Goal: Task Accomplishment & Management: Manage account settings

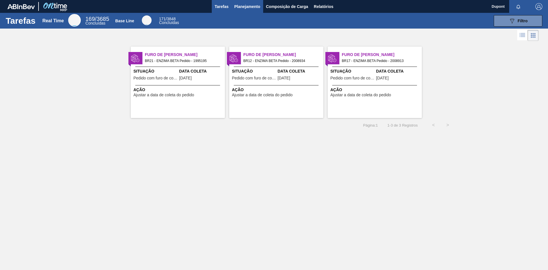
click at [248, 7] on span "Planejamento" at bounding box center [247, 6] width 26 height 7
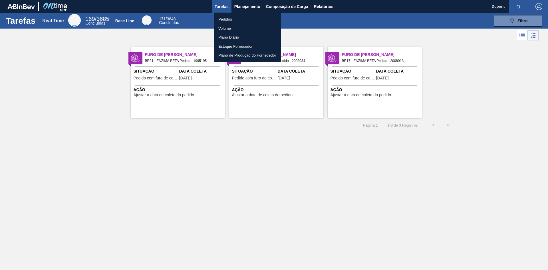
click at [228, 20] on li "Pedidos" at bounding box center [247, 19] width 67 height 9
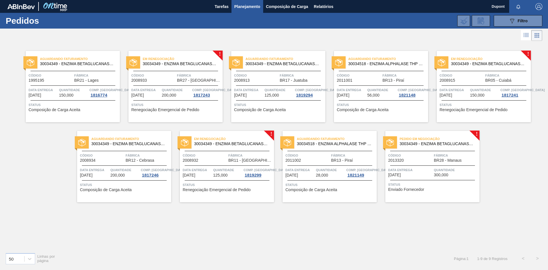
click at [413, 162] on div "Código 2013320" at bounding box center [410, 157] width 44 height 10
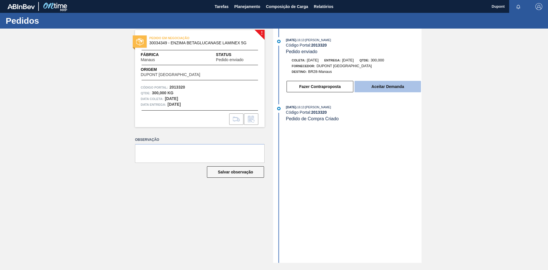
click at [391, 89] on button "Aceitar Demanda" at bounding box center [388, 86] width 67 height 11
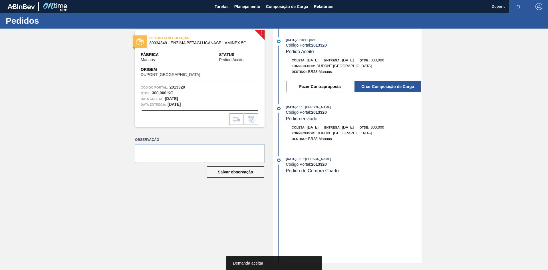
click at [391, 89] on button "Criar Composição de Carga" at bounding box center [388, 86] width 67 height 11
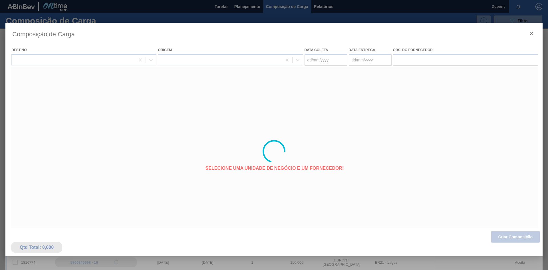
type coleta "[DATE]"
type entrega "[DATE]"
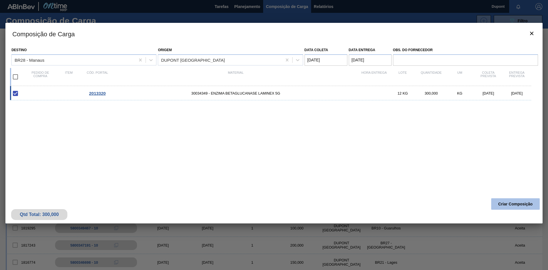
click at [520, 202] on button "Criar Composição" at bounding box center [515, 203] width 49 height 11
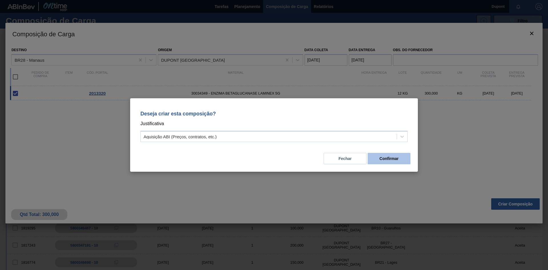
click at [377, 157] on button "Confirmar" at bounding box center [389, 158] width 43 height 11
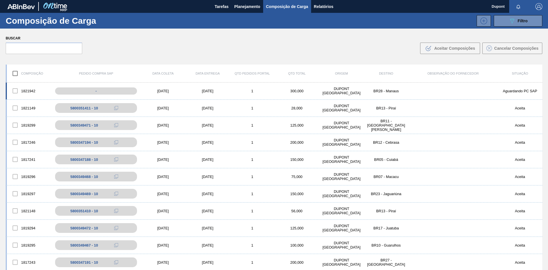
click at [164, 91] on div "[DATE]" at bounding box center [163, 91] width 45 height 4
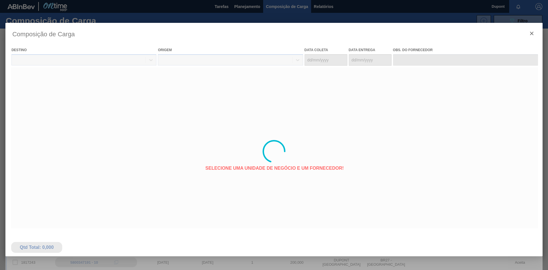
type coleta "[DATE]"
type entrega "[DATE]"
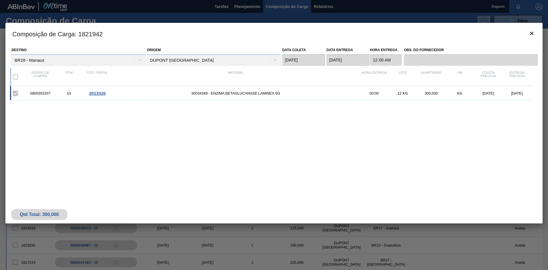
click at [101, 95] on span "2013320" at bounding box center [97, 93] width 17 height 5
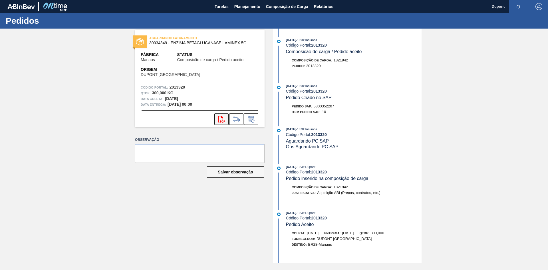
click at [219, 119] on icon "svg{fill:#ff0000}" at bounding box center [221, 119] width 7 height 7
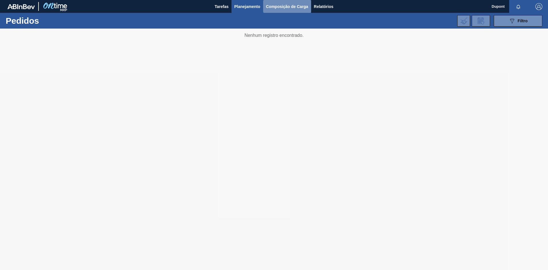
click at [286, 7] on span "Composição de Carga" at bounding box center [287, 6] width 42 height 7
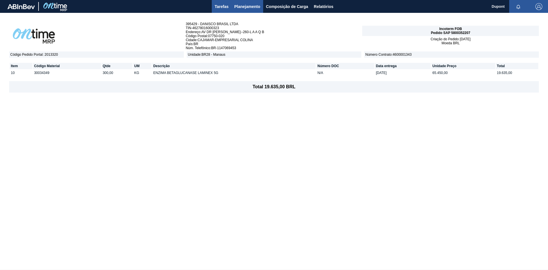
click at [223, 5] on span "Tarefas" at bounding box center [222, 6] width 14 height 7
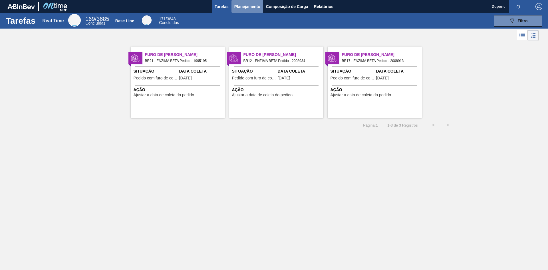
click at [252, 6] on span "Planejamento" at bounding box center [247, 6] width 26 height 7
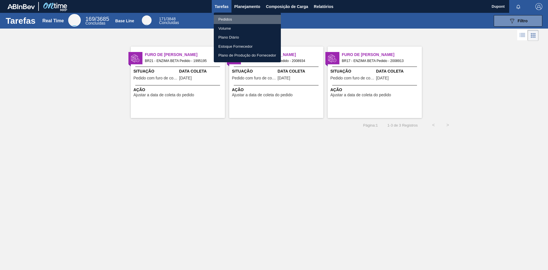
click at [228, 18] on li "Pedidos" at bounding box center [247, 19] width 67 height 9
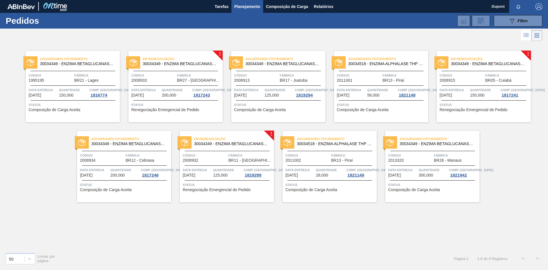
click at [221, 164] on div "Em renegociação 30034349 - ENZIMA BETAGLUCANASE LAMINEX 5G Código 2008932 Fábri…" at bounding box center [227, 166] width 94 height 71
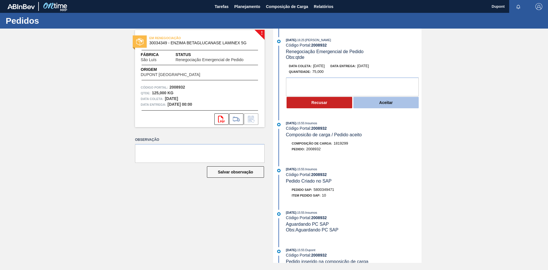
click at [384, 104] on button "Aceitar" at bounding box center [386, 102] width 66 height 11
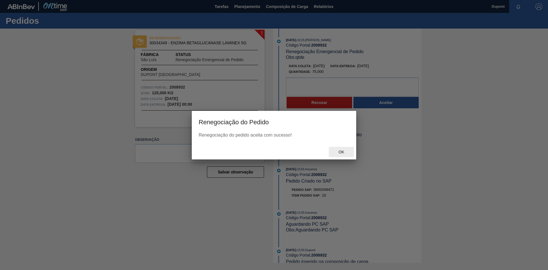
click at [339, 150] on span "Ok" at bounding box center [341, 152] width 15 height 5
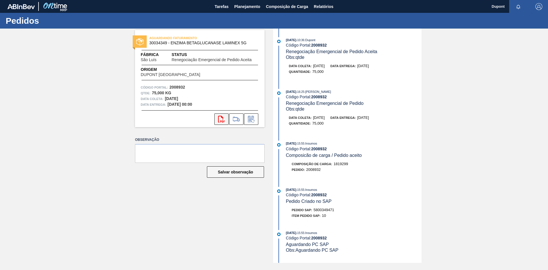
click at [224, 119] on icon "svg{fill:#ff0000}" at bounding box center [221, 119] width 7 height 7
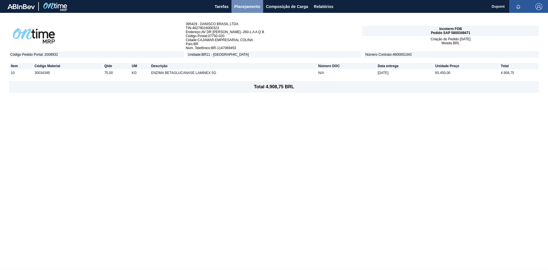
click at [243, 7] on span "Planejamento" at bounding box center [247, 6] width 26 height 7
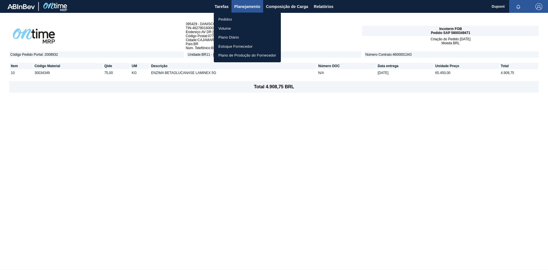
click at [230, 16] on li "Pedidos" at bounding box center [247, 19] width 67 height 9
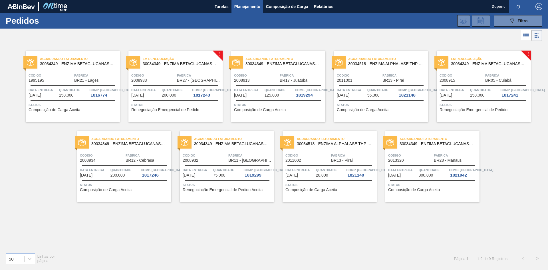
click at [492, 89] on span "Quantidade" at bounding box center [484, 90] width 29 height 6
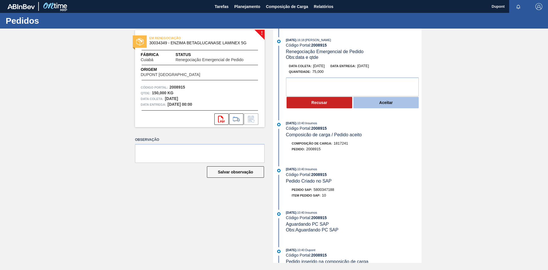
click at [384, 105] on button "Aceitar" at bounding box center [386, 102] width 66 height 11
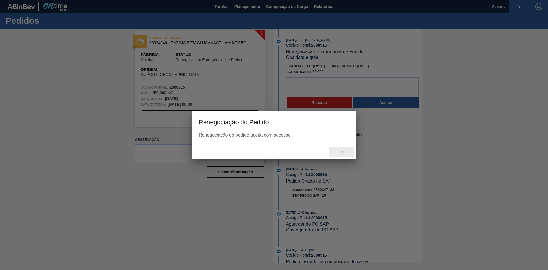
click at [340, 151] on span "Ok" at bounding box center [341, 152] width 15 height 5
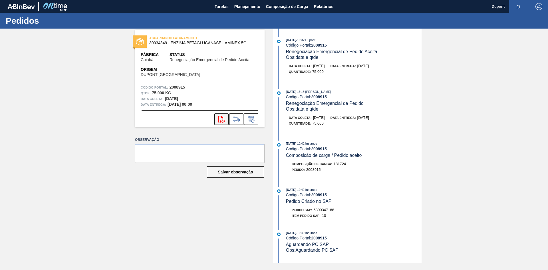
click at [221, 119] on icon "svg{fill:#ff0000}" at bounding box center [221, 119] width 7 height 7
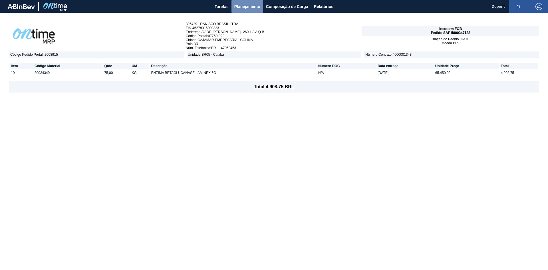
click at [253, 7] on span "Planejamento" at bounding box center [247, 6] width 26 height 7
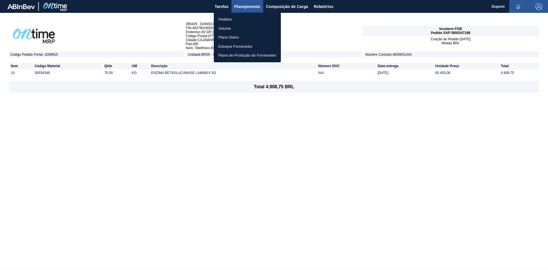
click at [222, 18] on li "Pedidos" at bounding box center [247, 19] width 67 height 9
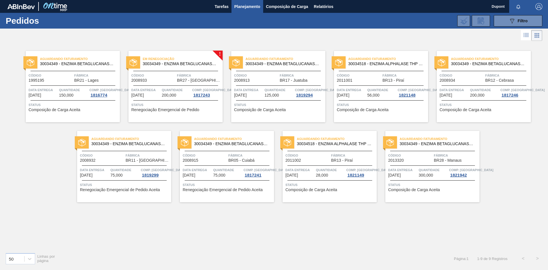
click at [184, 77] on span "Fábrica" at bounding box center [199, 76] width 44 height 6
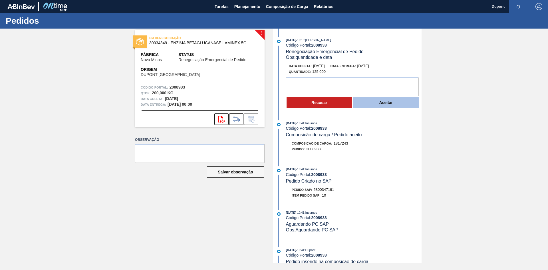
click at [400, 105] on button "Aceitar" at bounding box center [386, 102] width 66 height 11
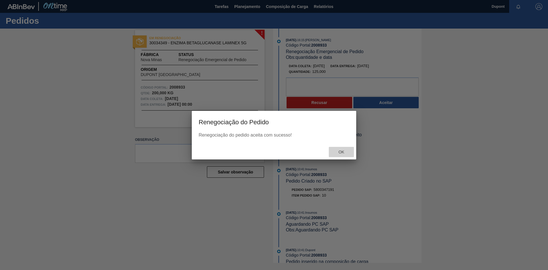
click at [345, 151] on span "Ok" at bounding box center [341, 152] width 15 height 5
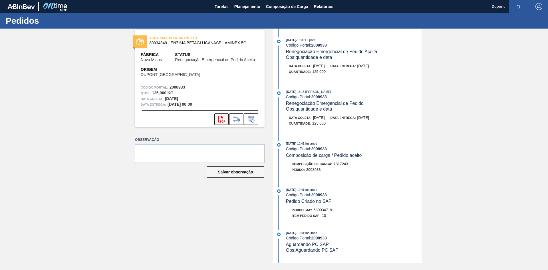
click at [221, 122] on icon "svg{fill:#ff0000}" at bounding box center [221, 119] width 7 height 7
click at [251, 5] on span "Planejamento" at bounding box center [247, 6] width 26 height 7
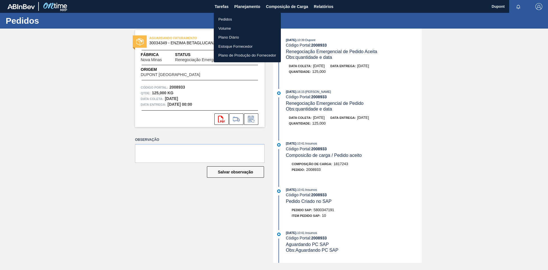
click at [229, 21] on li "Pedidos" at bounding box center [247, 19] width 67 height 9
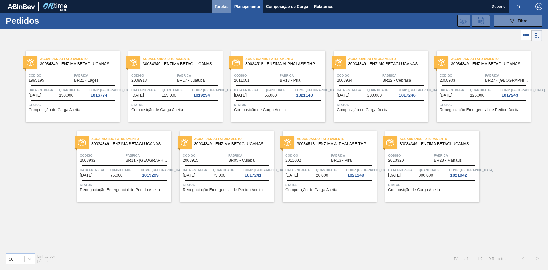
click at [222, 5] on span "Tarefas" at bounding box center [222, 6] width 14 height 7
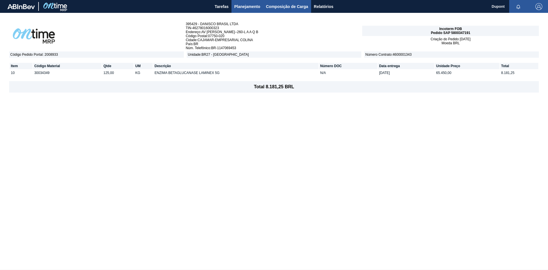
click at [293, 7] on span "Composição de Carga" at bounding box center [287, 6] width 42 height 7
